Goal: Task Accomplishment & Management: Use online tool/utility

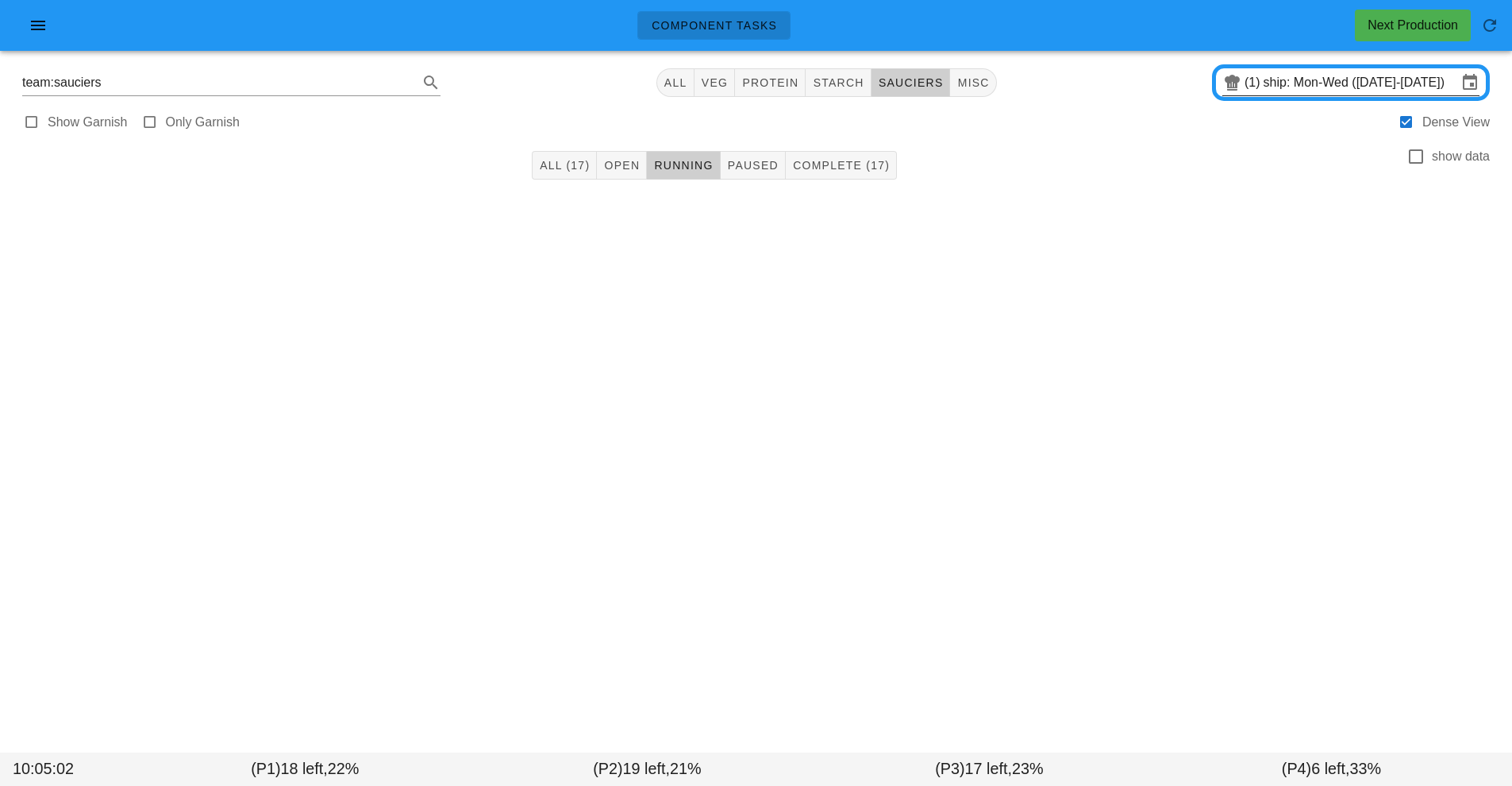
click at [1340, 87] on input "ship: Mon-Wed ([DATE]-[DATE])" at bounding box center [1360, 82] width 194 height 26
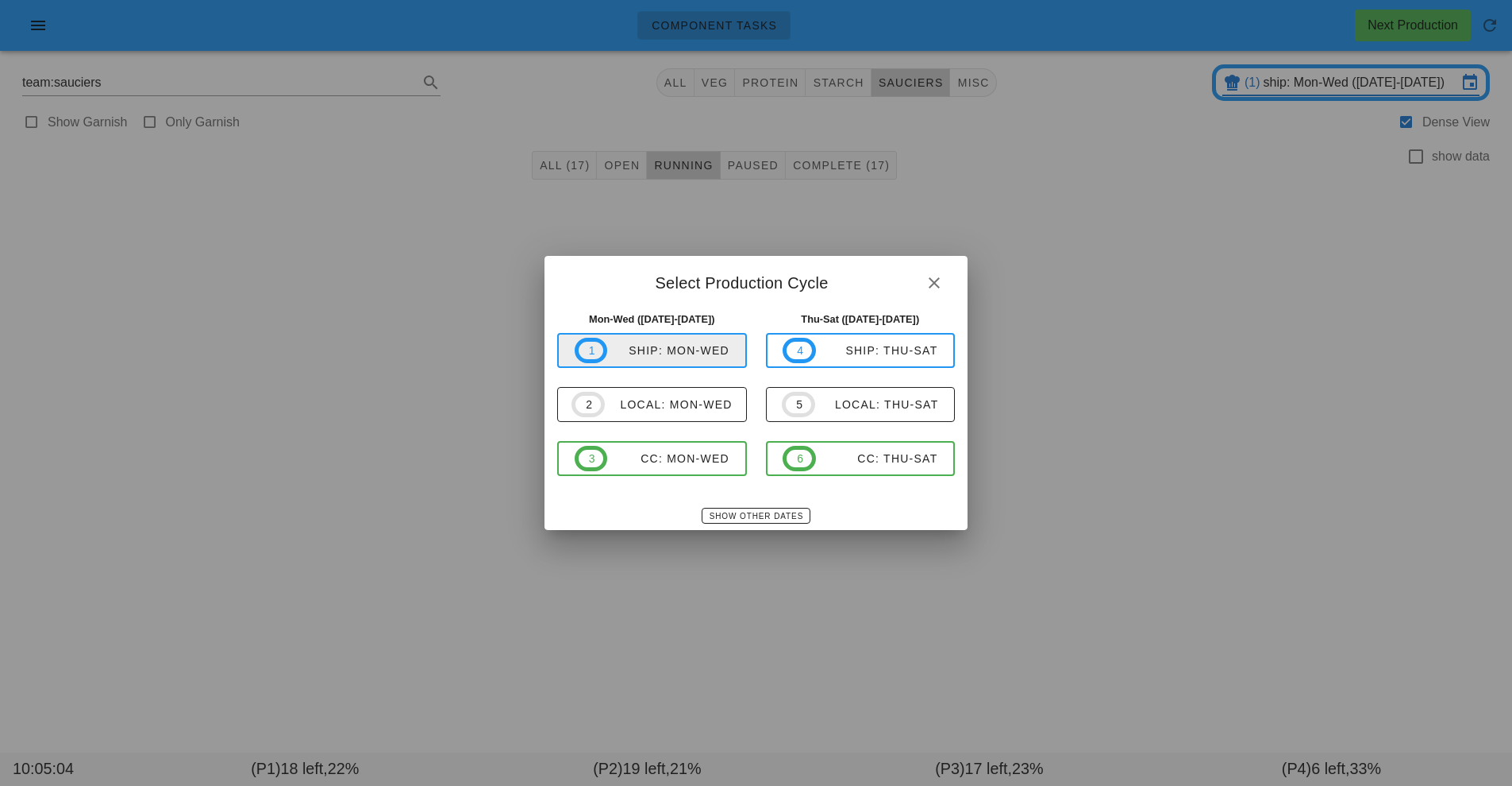
click at [676, 360] on span "1 ship: Mon-Wed" at bounding box center [652, 350] width 154 height 26
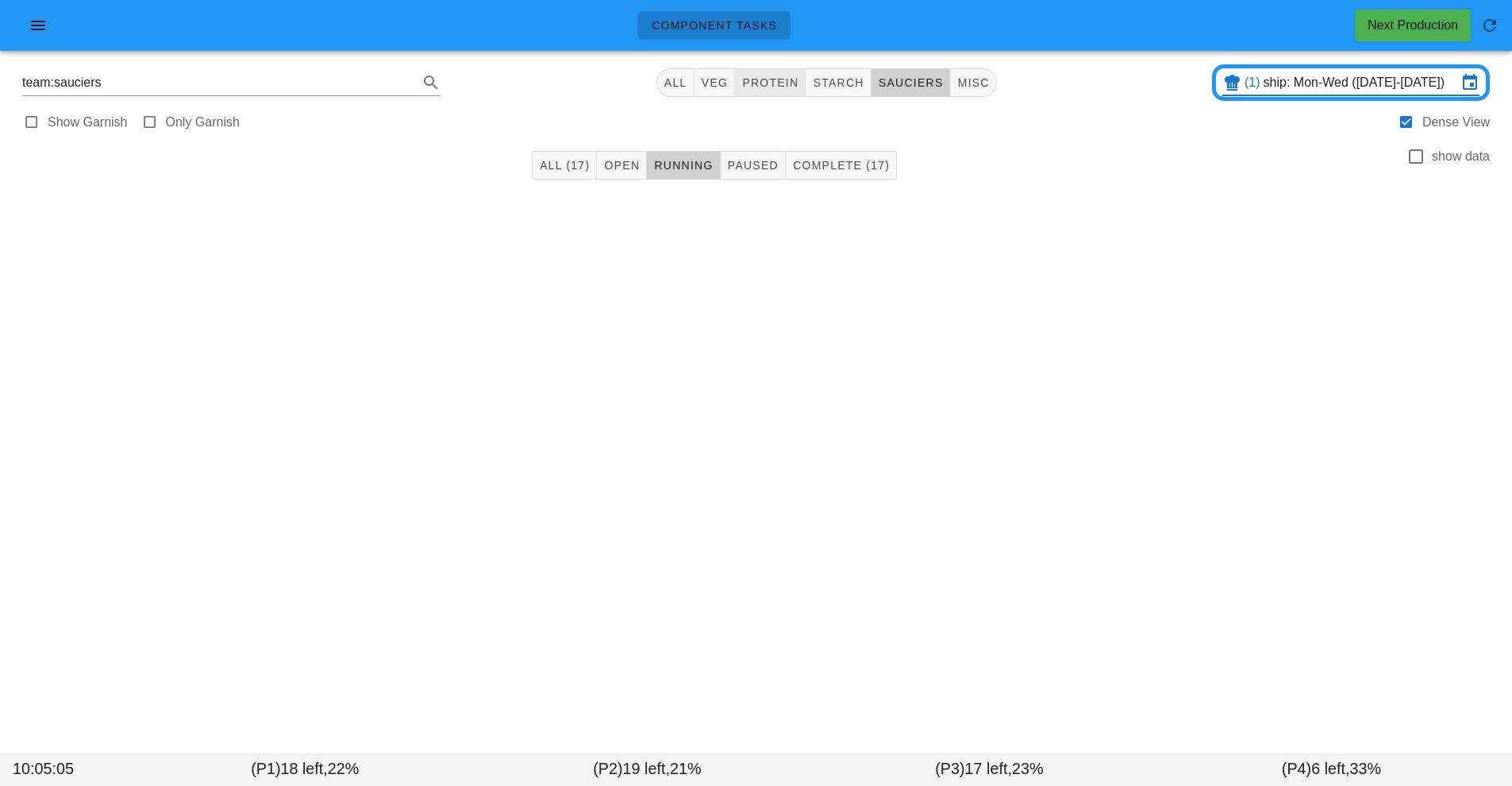
click at [787, 71] on button "protein" at bounding box center [770, 83] width 71 height 29
type input "team:protein"
click at [612, 169] on span "Open (16)" at bounding box center [635, 165] width 64 height 12
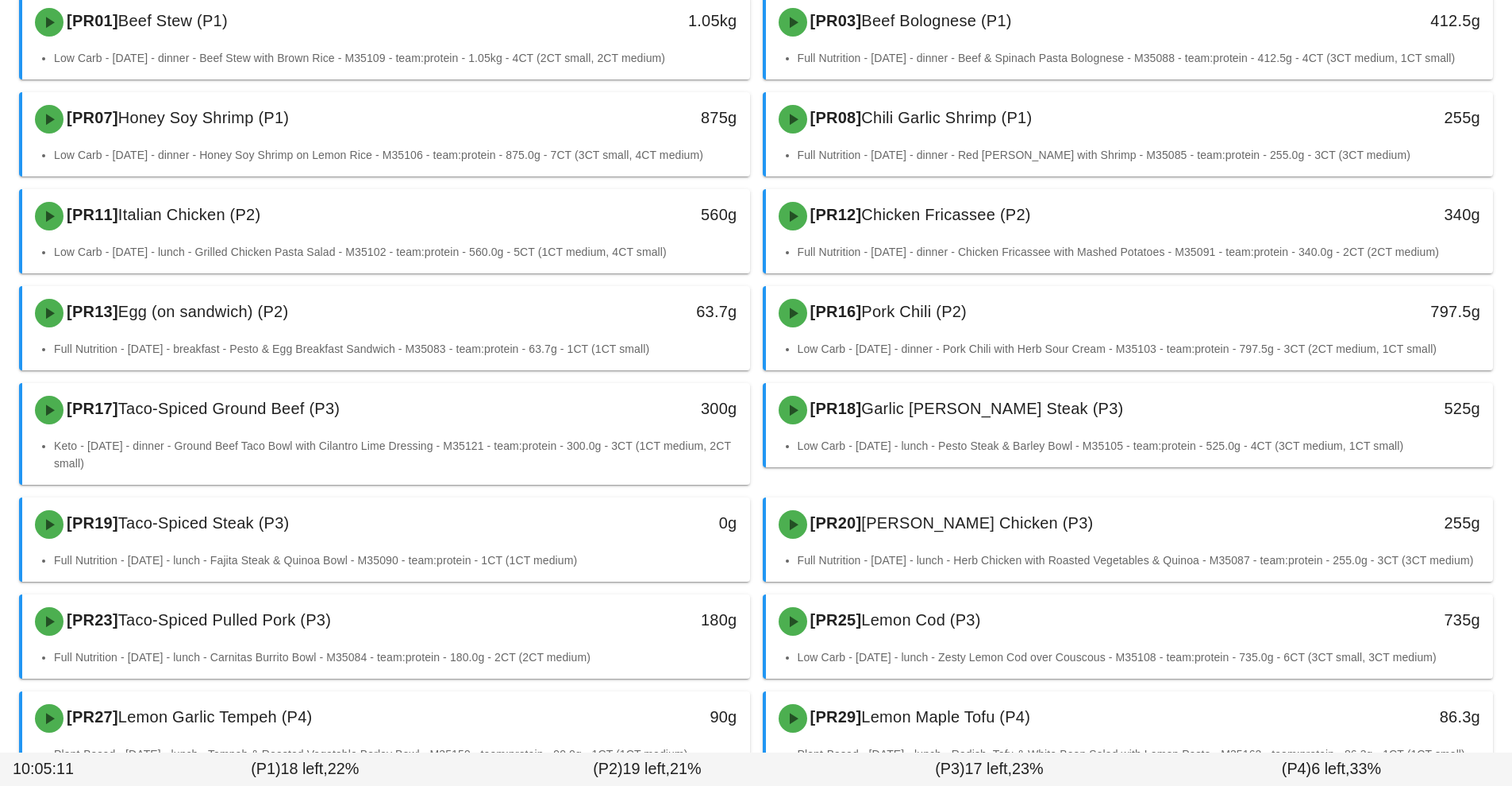
scroll to position [206, 0]
click at [572, 635] on div "180g" at bounding box center [656, 620] width 180 height 48
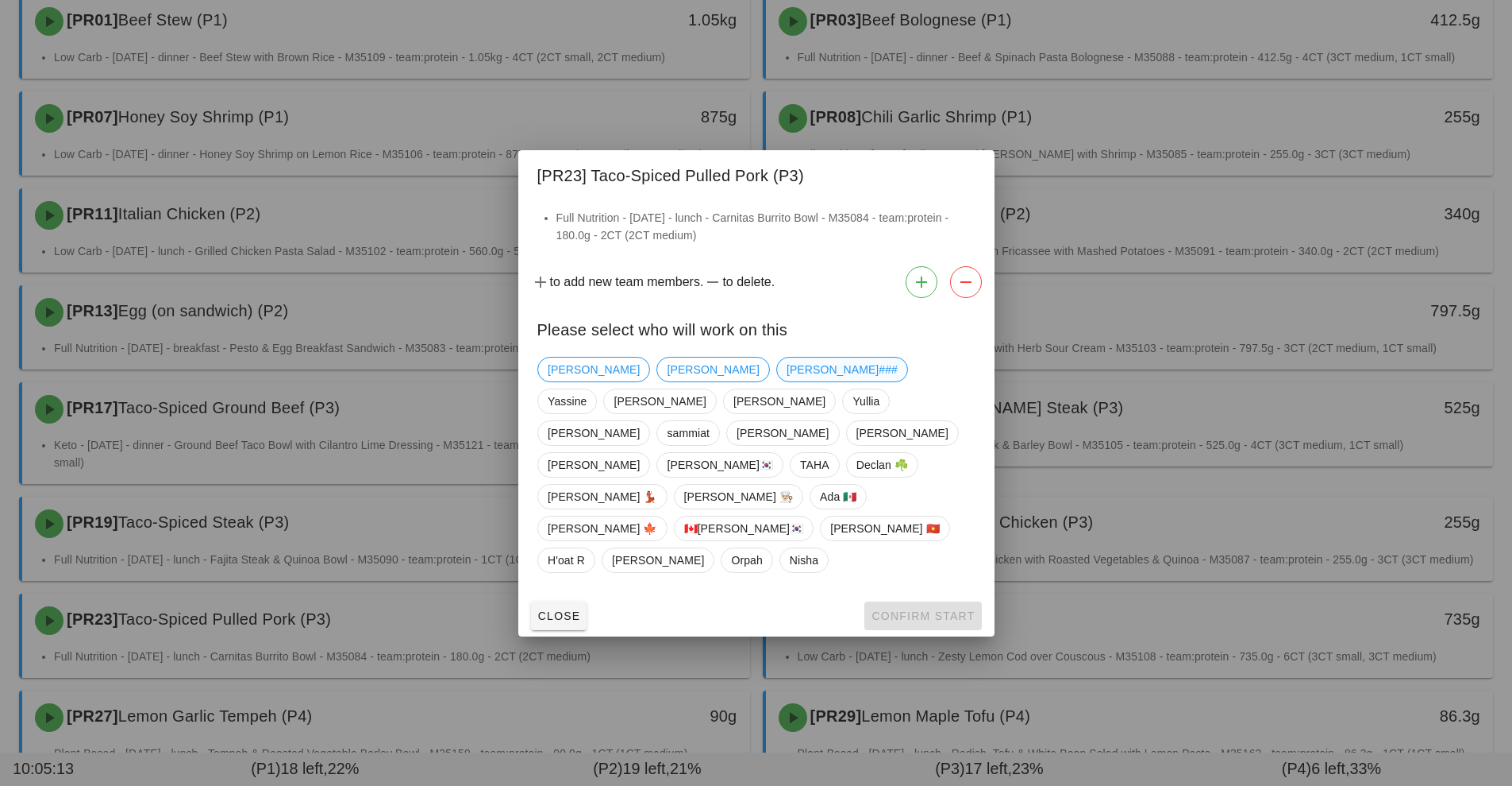
click at [786, 382] on span "[PERSON_NAME]###" at bounding box center [841, 369] width 112 height 24
click at [928, 610] on span "Confirm Start" at bounding box center [923, 615] width 104 height 12
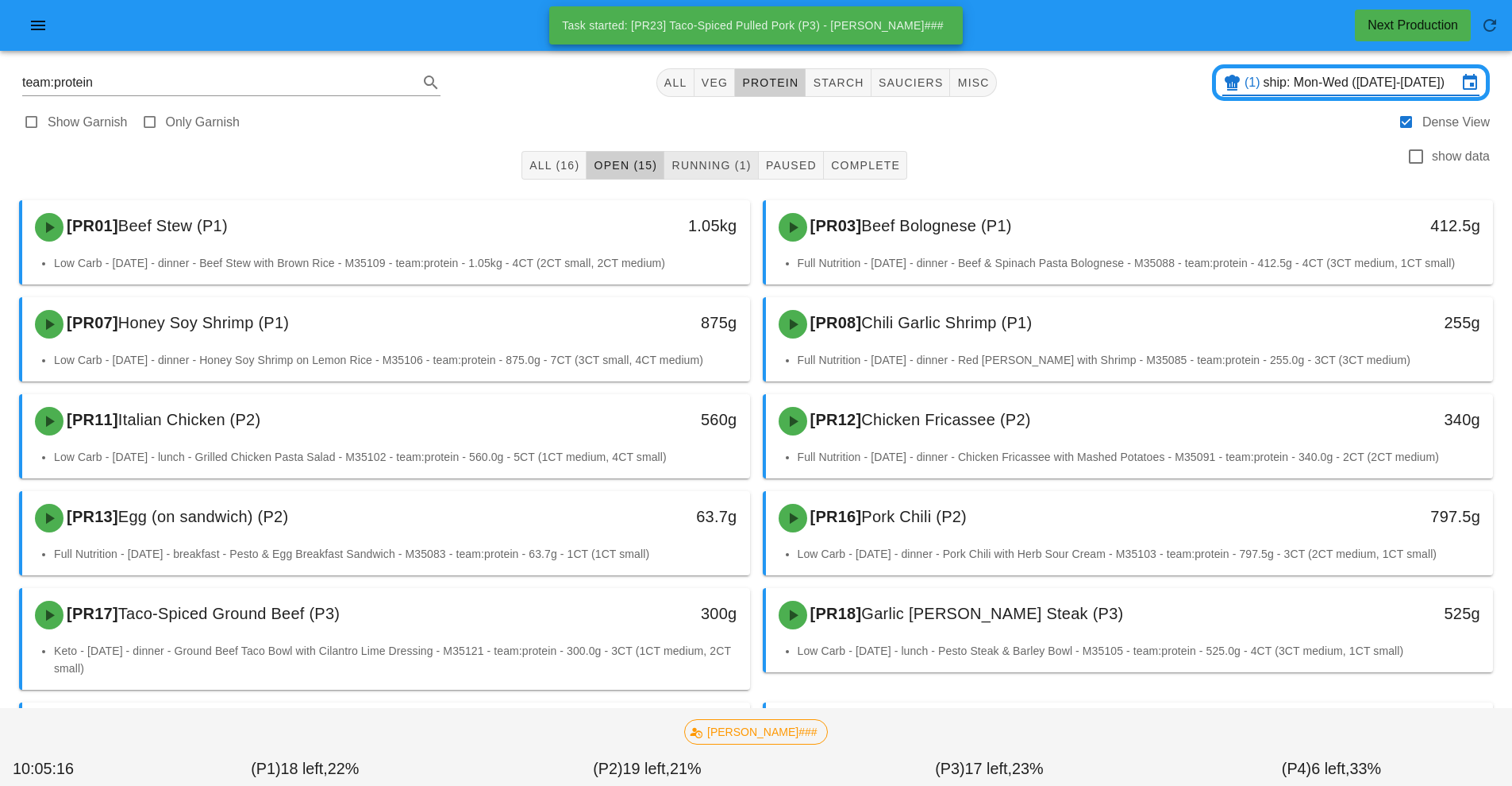
click at [712, 167] on span "Running (1)" at bounding box center [711, 165] width 80 height 12
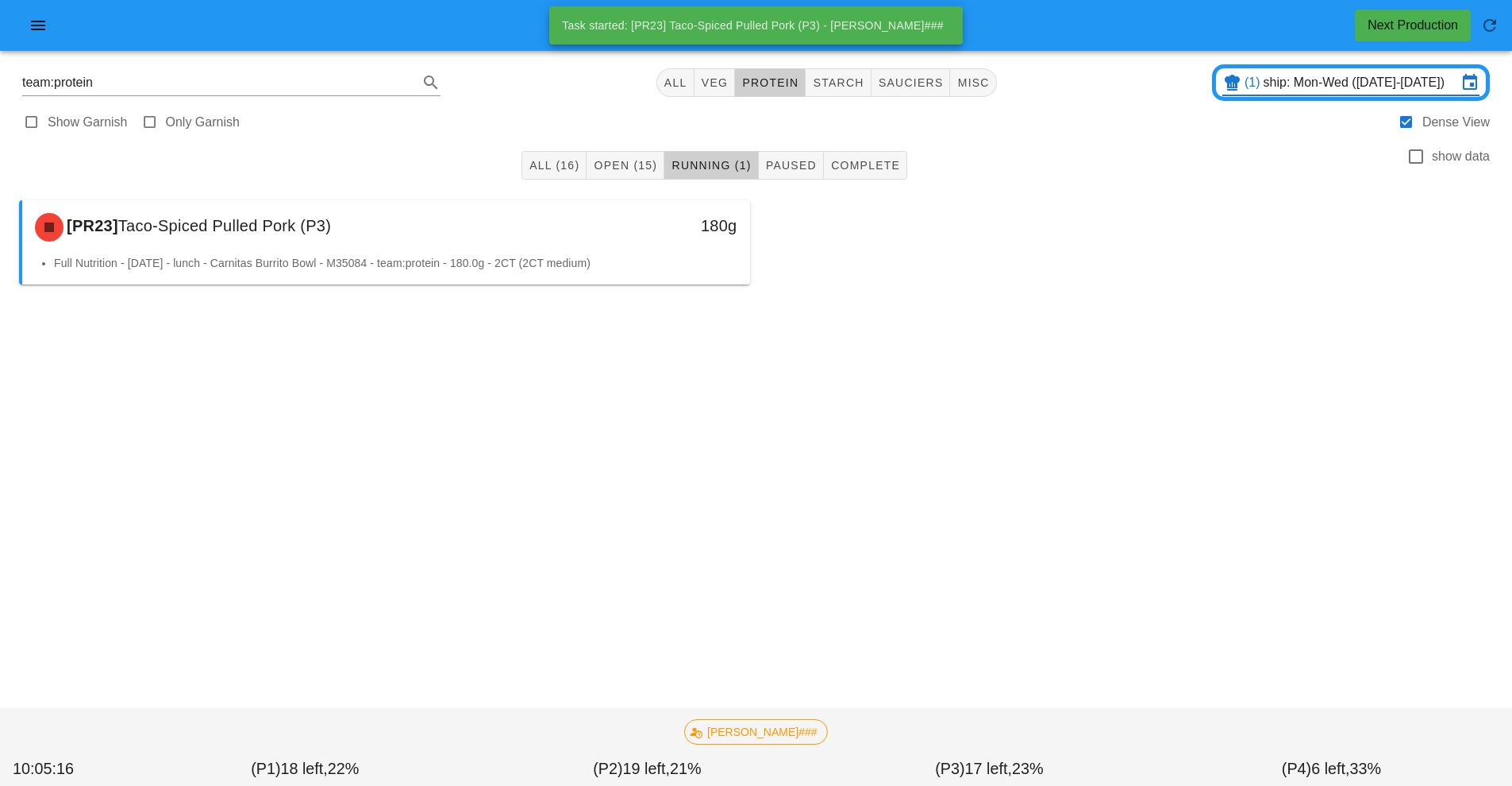
click at [613, 240] on div "180g" at bounding box center [656, 227] width 180 height 48
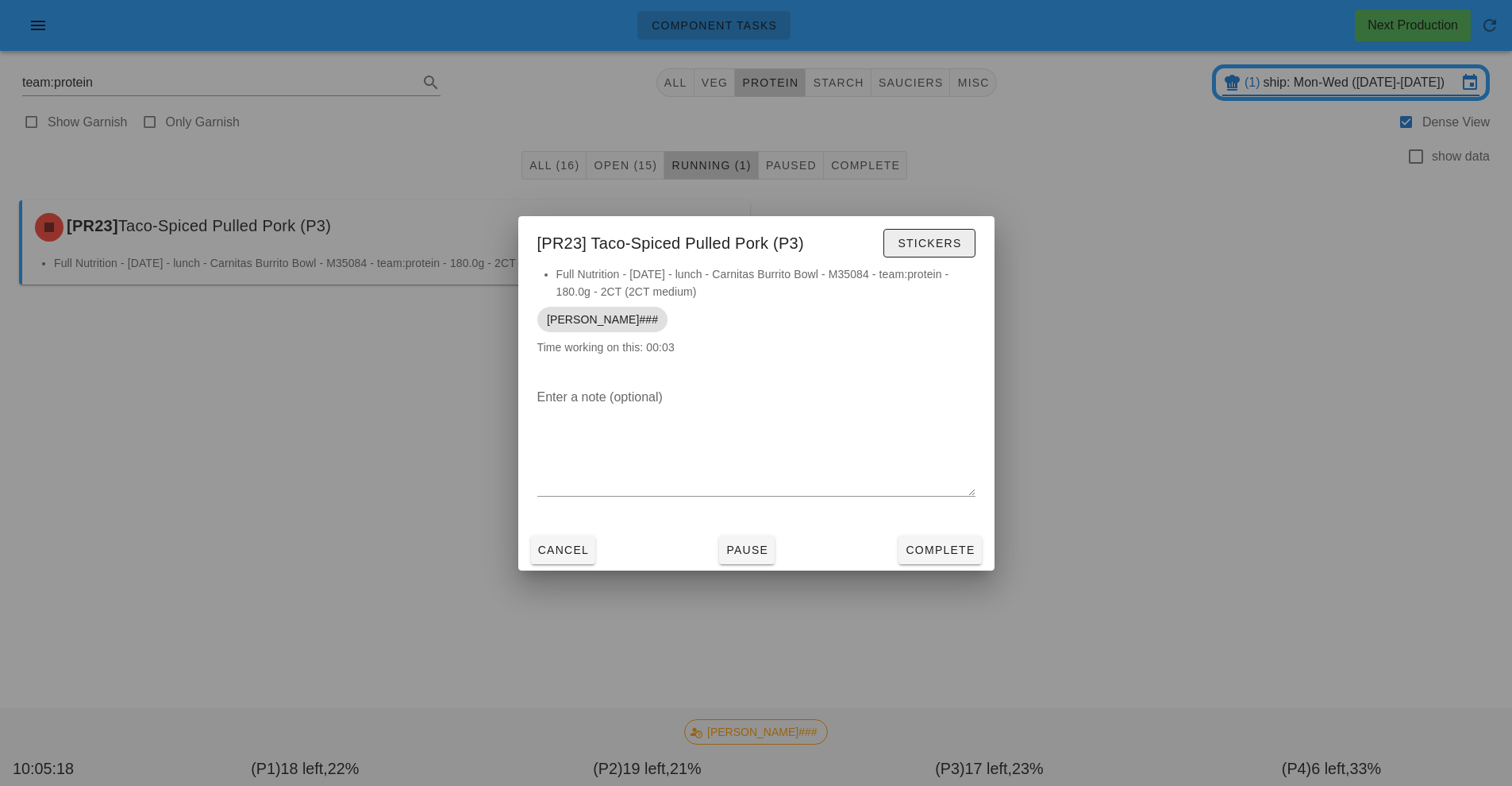
click at [914, 242] on span "Stickers" at bounding box center [929, 242] width 64 height 12
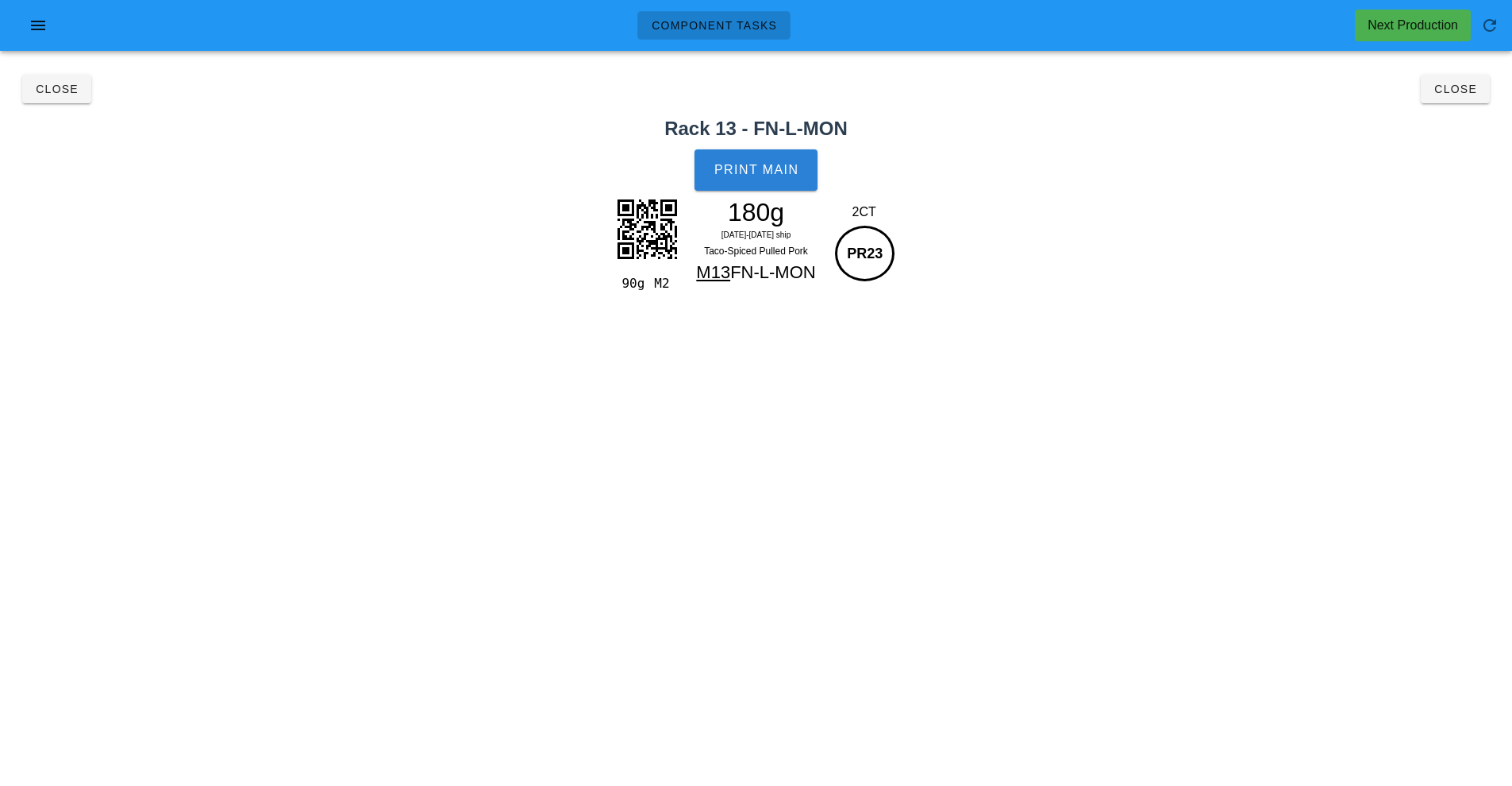
click at [745, 178] on button "Print Main" at bounding box center [756, 170] width 122 height 41
click at [58, 89] on span "Close" at bounding box center [57, 89] width 44 height 12
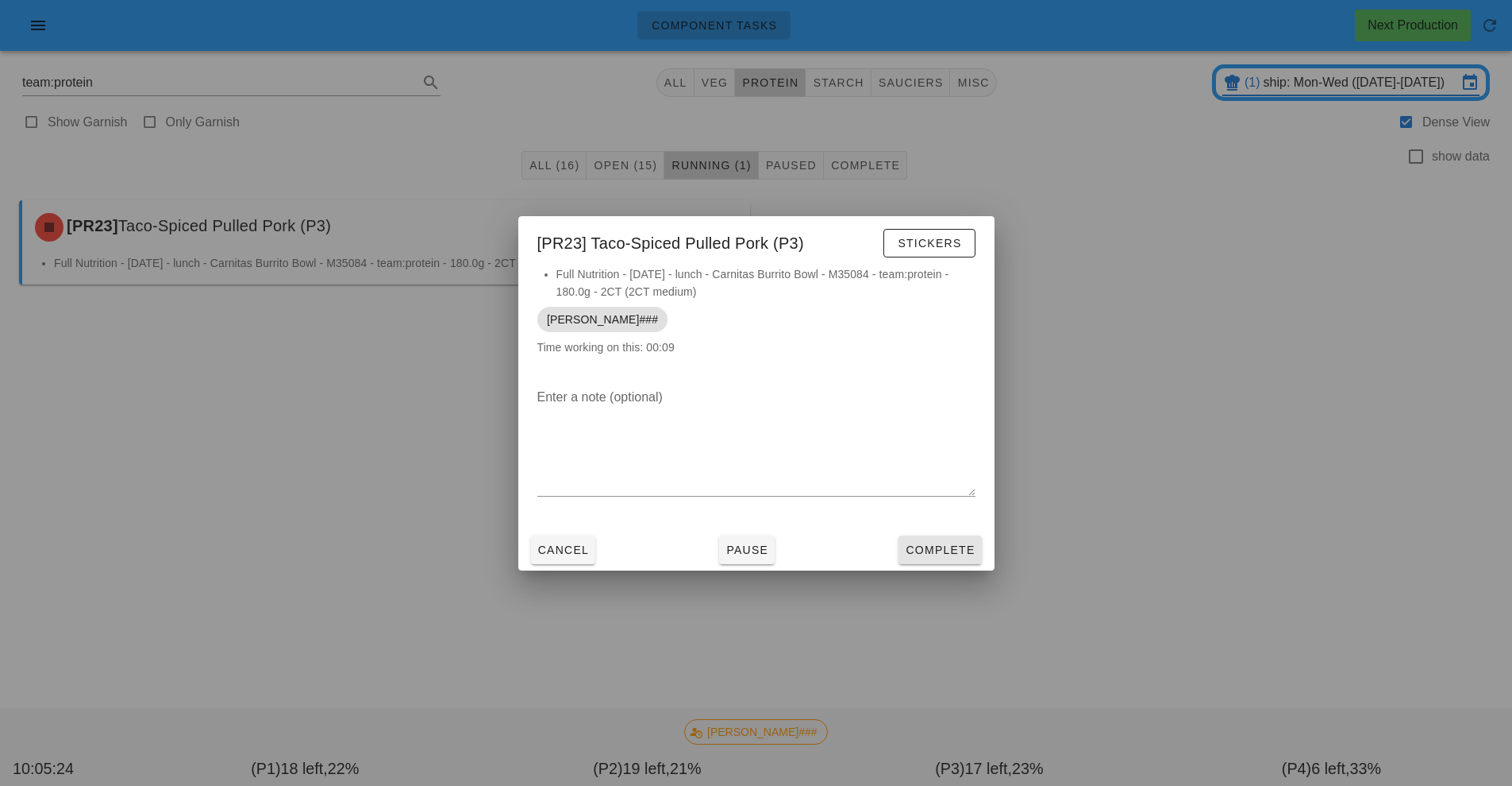
click at [950, 548] on span "Complete" at bounding box center [939, 549] width 70 height 12
